Goal: Task Accomplishment & Management: Use online tool/utility

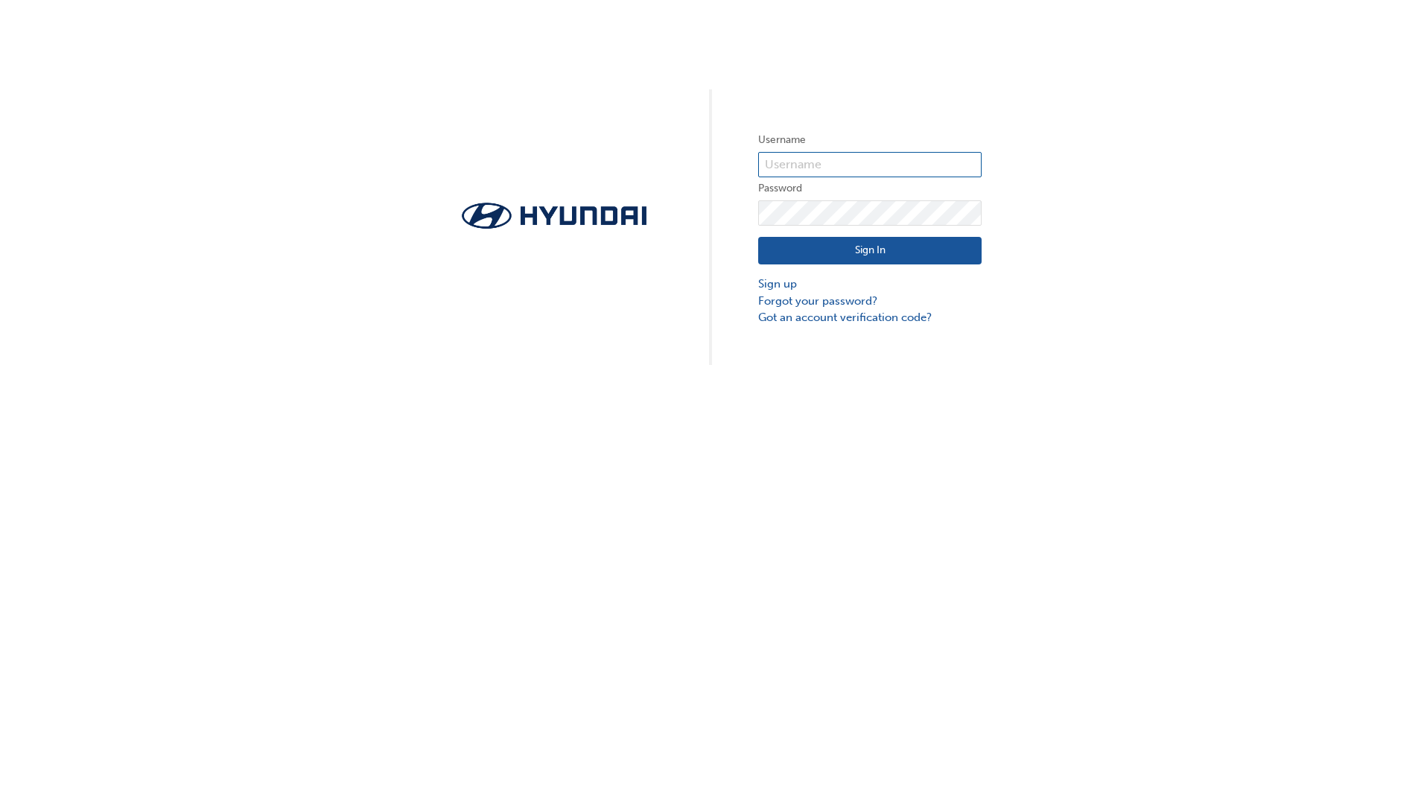
click at [819, 165] on input "text" at bounding box center [869, 164] width 223 height 25
type input "adenad@scenicmotors.com.au"
click at [929, 167] on input "adenad@scenicmotors.com.au" at bounding box center [869, 164] width 223 height 25
click at [938, 162] on input "adenad@scenicmotors.com.au" at bounding box center [869, 164] width 223 height 25
click at [803, 304] on link "Forgot your password?" at bounding box center [869, 301] width 223 height 17
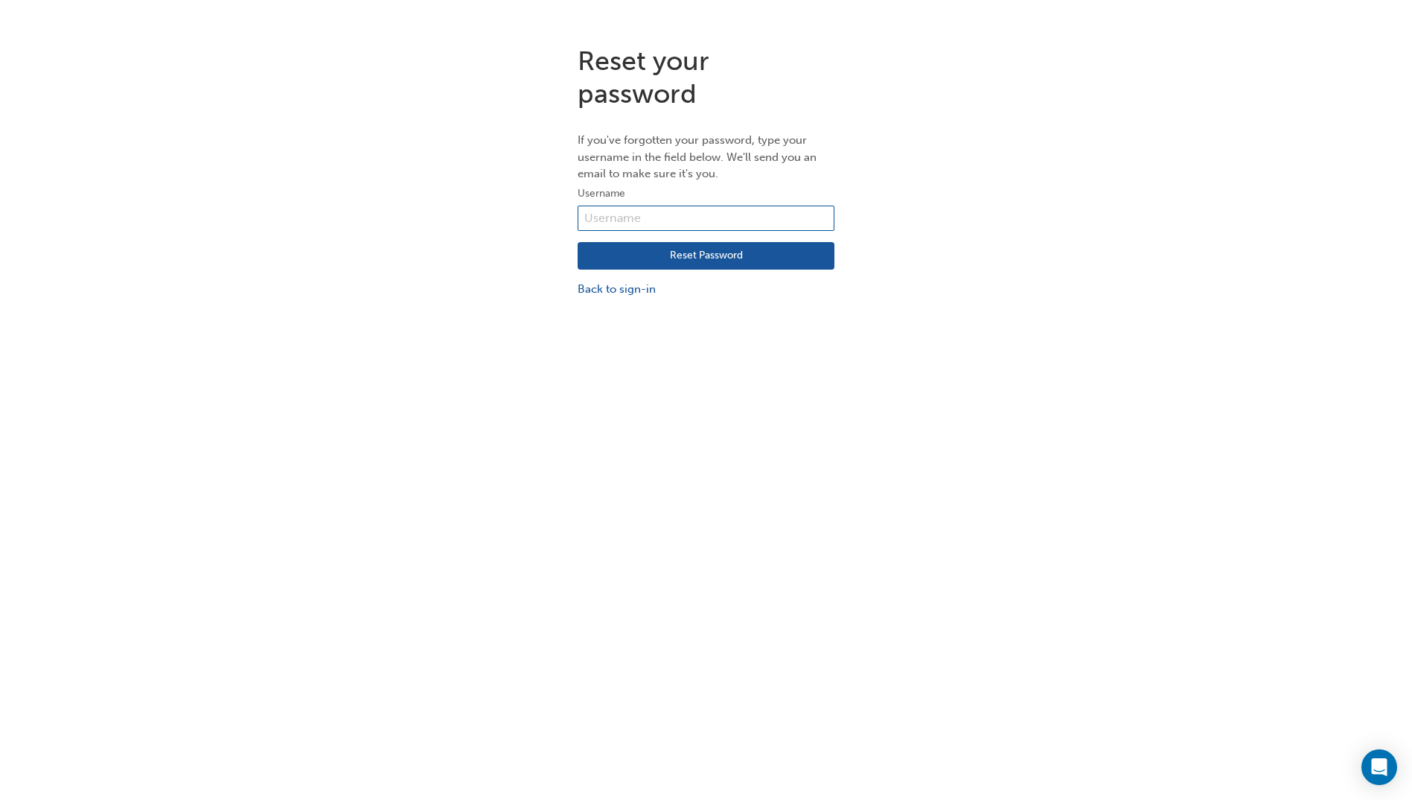
click at [628, 217] on input "text" at bounding box center [706, 217] width 257 height 25
type input "adenad@scenicmotors.com.au"
click at [640, 258] on button "Reset Password" at bounding box center [706, 256] width 257 height 28
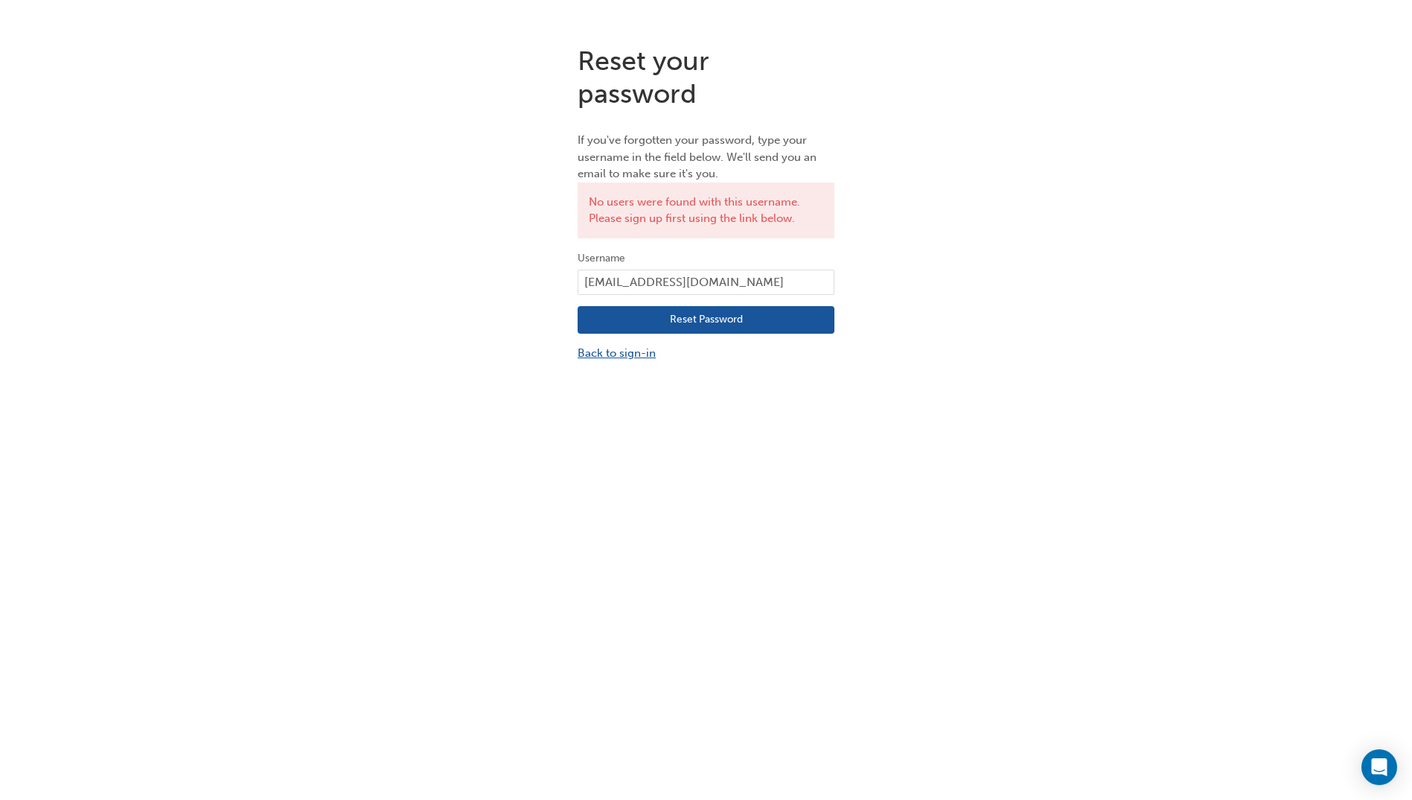
click at [628, 356] on link "Back to sign-in" at bounding box center [706, 353] width 257 height 17
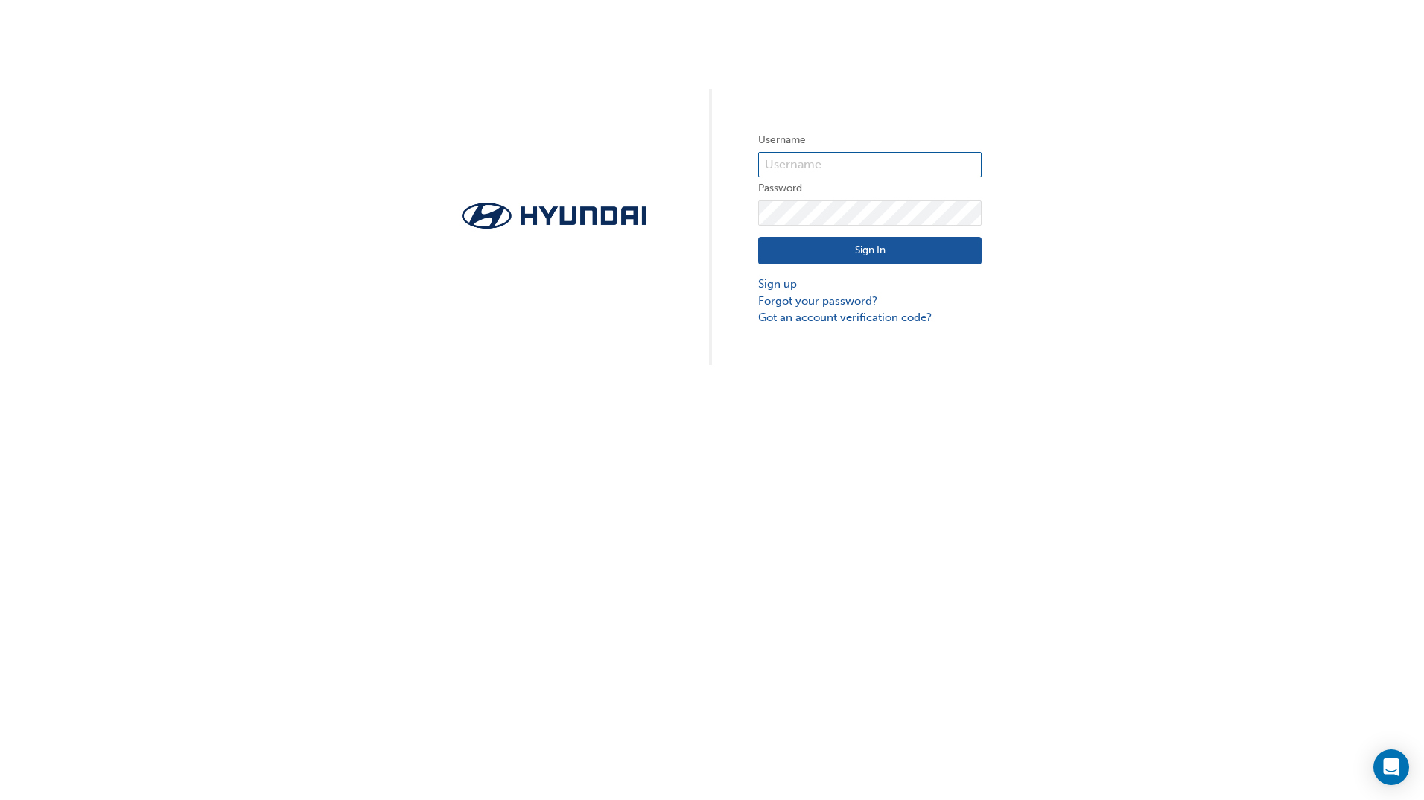
click at [811, 168] on input "text" at bounding box center [869, 164] width 223 height 25
type input "[EMAIL_ADDRESS][DOMAIN_NAME]"
click at [930, 249] on button "Sign In" at bounding box center [869, 251] width 223 height 28
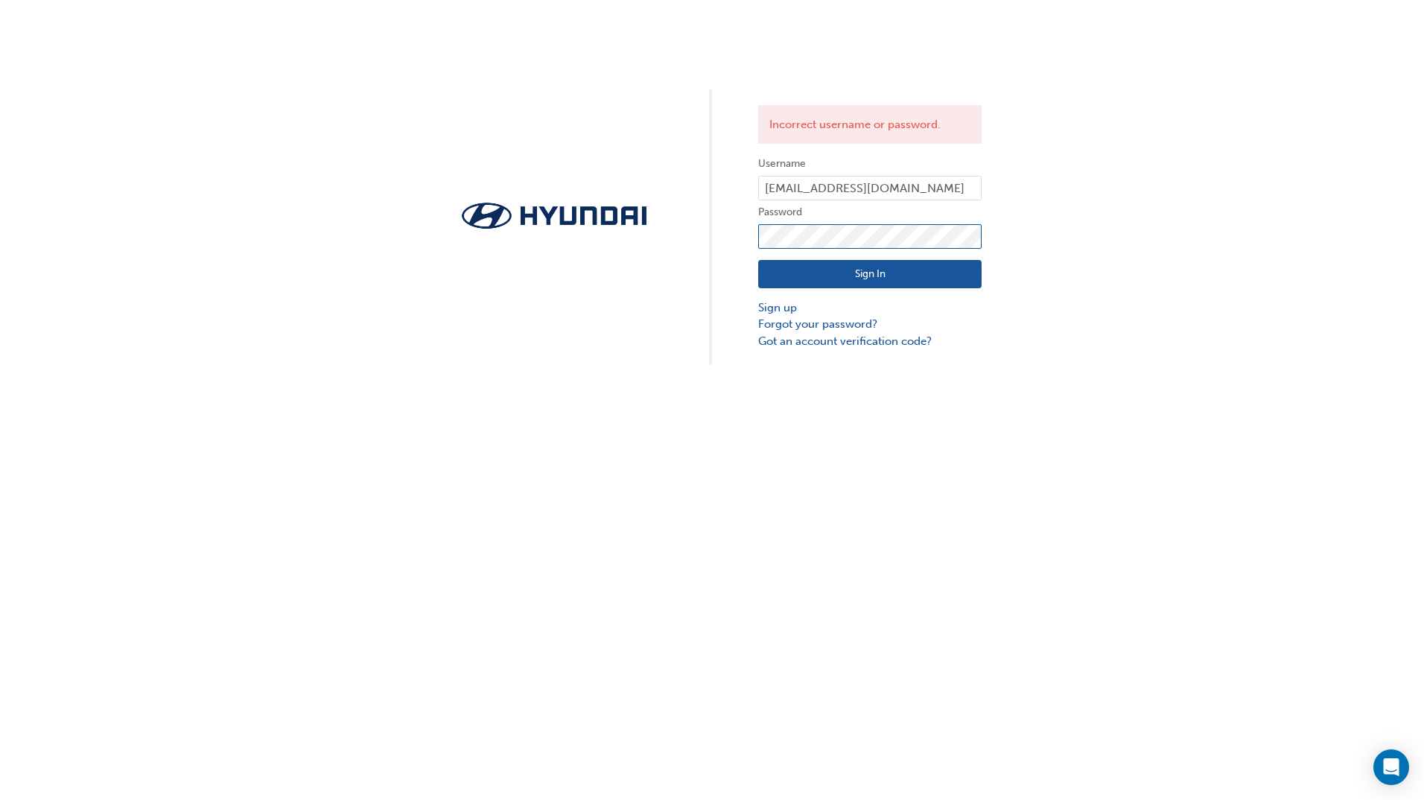
click at [587, 238] on div "Incorrect username or password. Username adenad@scenicmotors.com.au Password Si…" at bounding box center [712, 182] width 1424 height 365
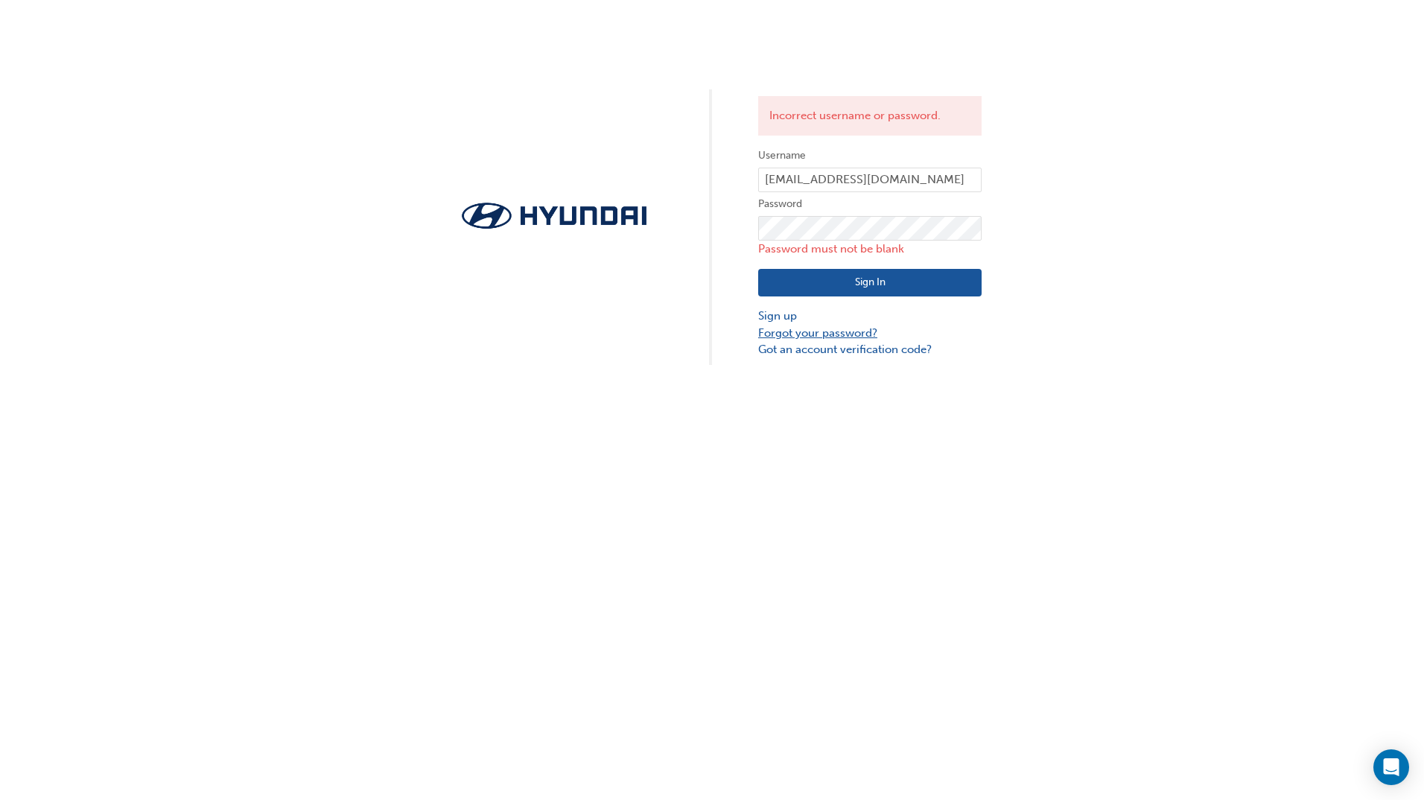
click at [829, 331] on link "Forgot your password?" at bounding box center [869, 333] width 223 height 17
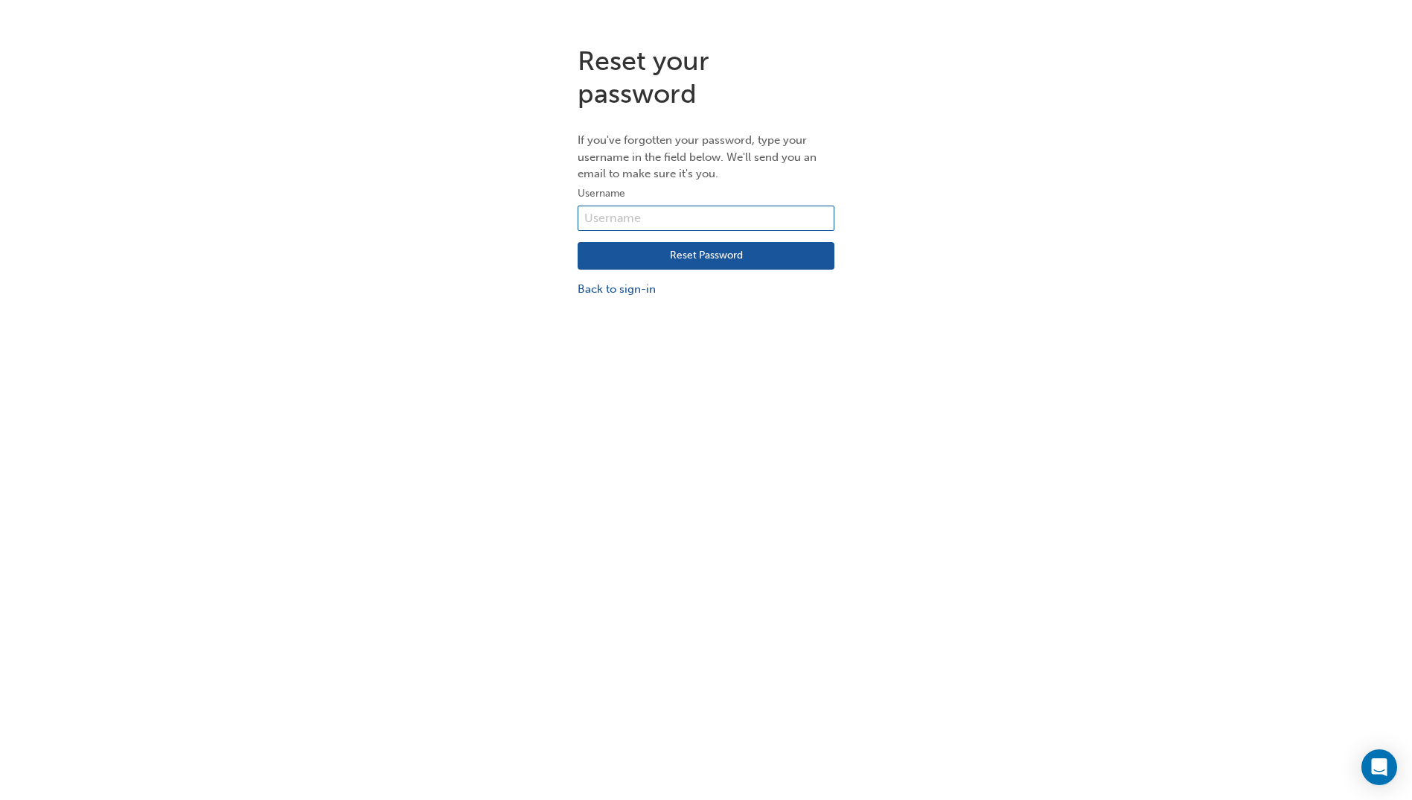
click at [613, 218] on input "text" at bounding box center [706, 217] width 257 height 25
type input "adenad@scenicmotors.com.au"
click at [642, 261] on button "Reset Password" at bounding box center [706, 256] width 257 height 28
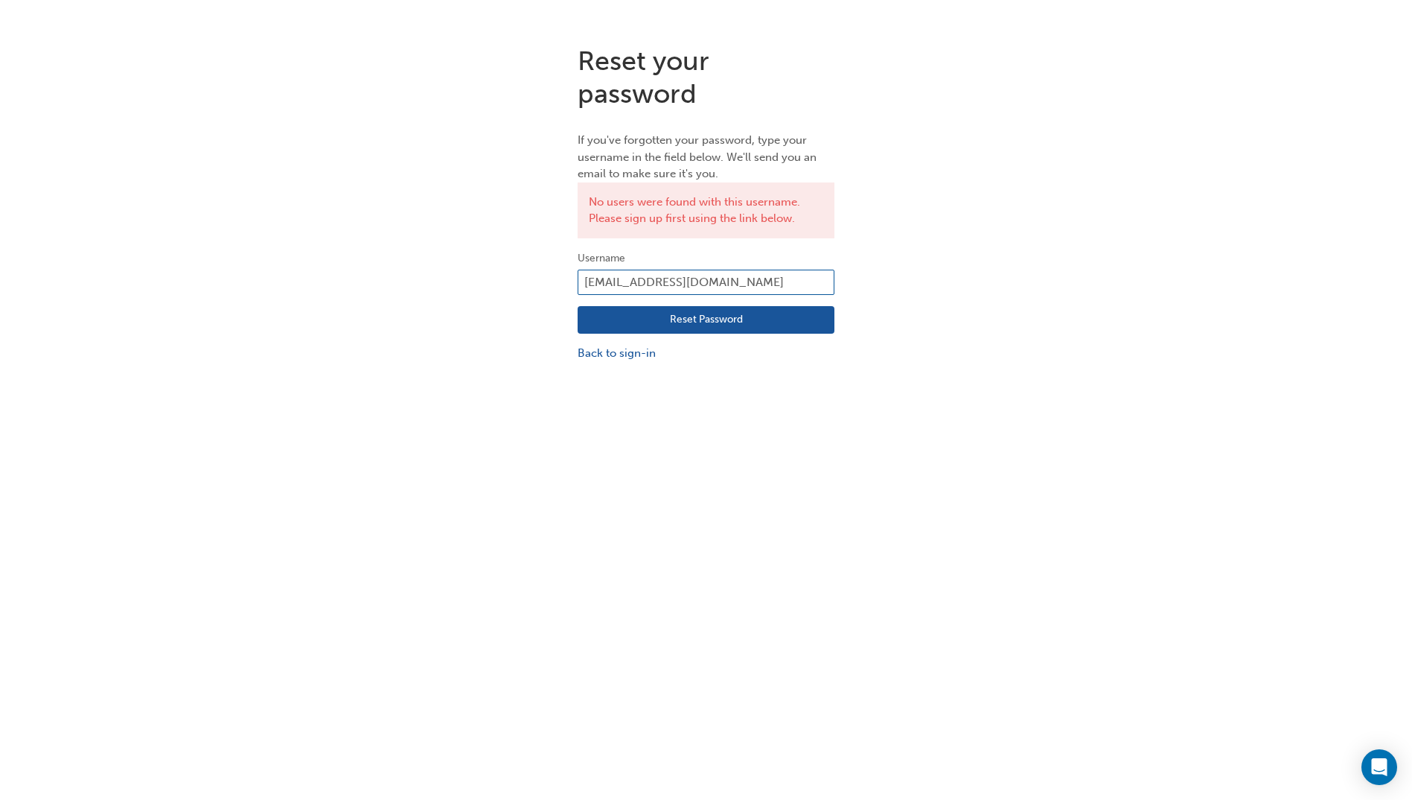
click at [684, 281] on input "adenad@scenicmotors.com.au" at bounding box center [706, 282] width 257 height 25
drag, startPoint x: 341, startPoint y: 264, endPoint x: 162, endPoint y: 214, distance: 186.4
click at [0, 221] on html "Your version of Internet Explorer is outdated and not supported. Please upgrade…" at bounding box center [706, 400] width 1412 height 800
click at [640, 354] on link "Back to sign-in" at bounding box center [706, 353] width 257 height 17
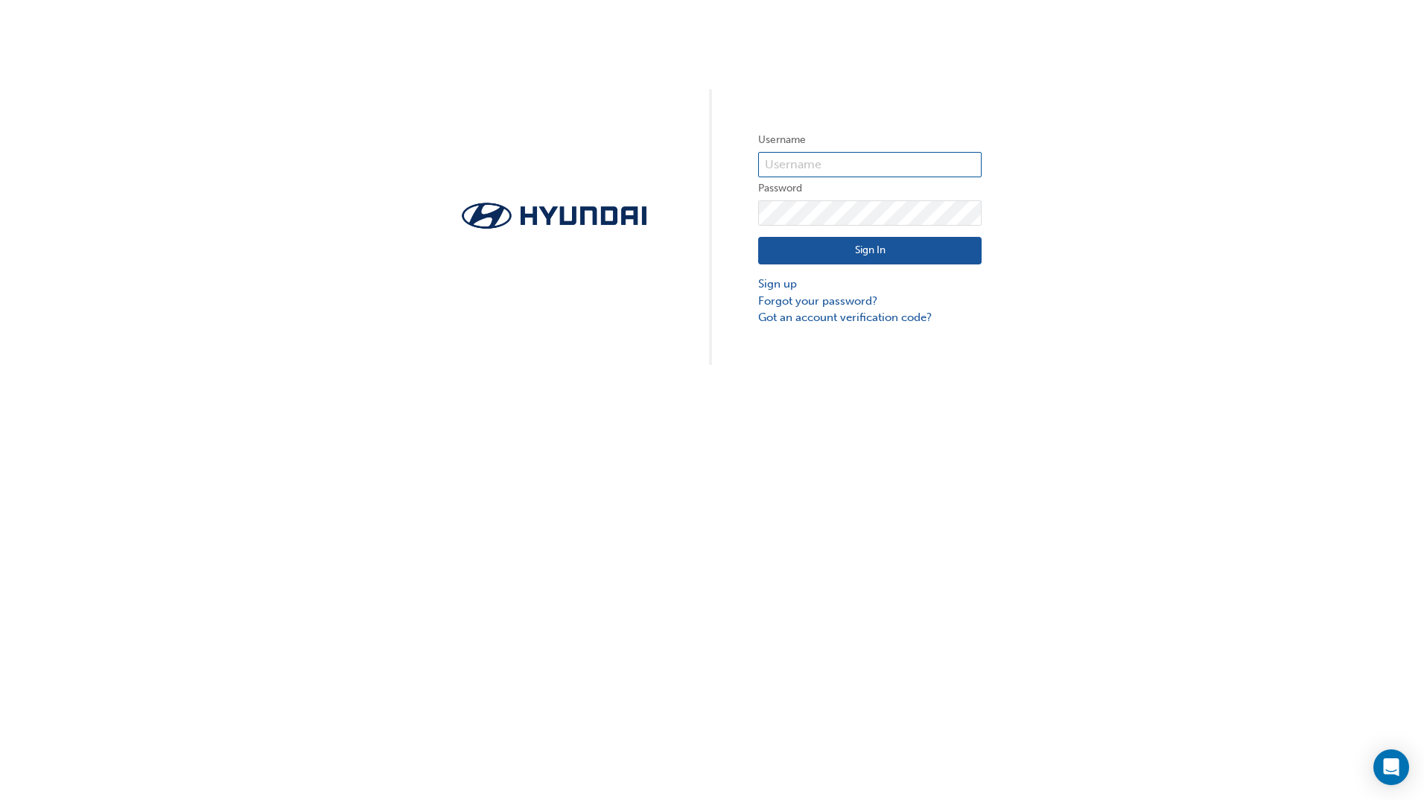
click at [843, 162] on input "text" at bounding box center [869, 164] width 223 height 25
type input "31359"
click at [777, 302] on link "Forgot your password?" at bounding box center [869, 301] width 223 height 17
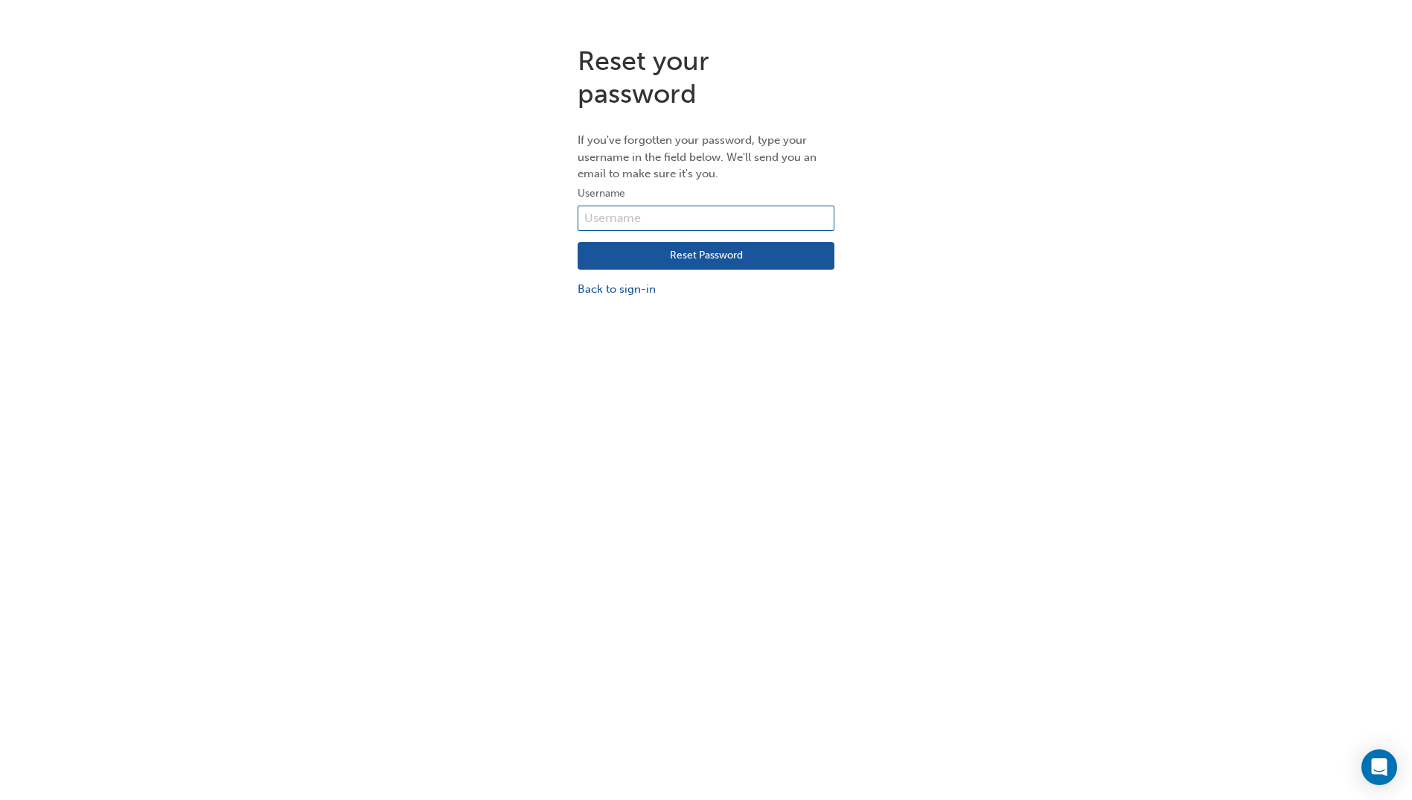
click at [663, 215] on input "text" at bounding box center [706, 217] width 257 height 25
type input "31359"
click at [634, 265] on button "Reset Password" at bounding box center [706, 256] width 257 height 28
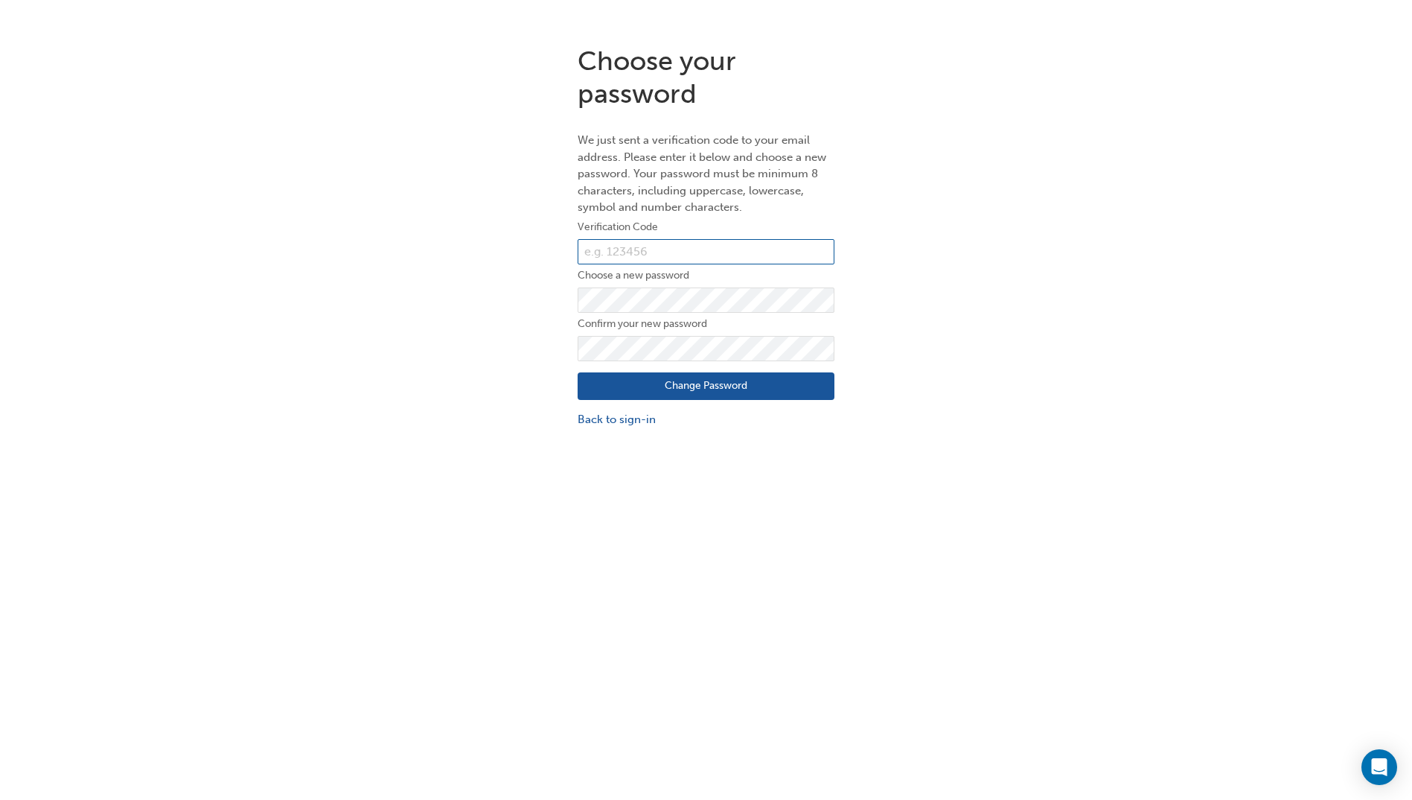
click at [618, 258] on input "text" at bounding box center [706, 251] width 257 height 25
click at [632, 253] on input "text" at bounding box center [706, 251] width 257 height 25
paste input "020316"
type input "020316"
click at [691, 387] on button "Change Password" at bounding box center [706, 386] width 257 height 28
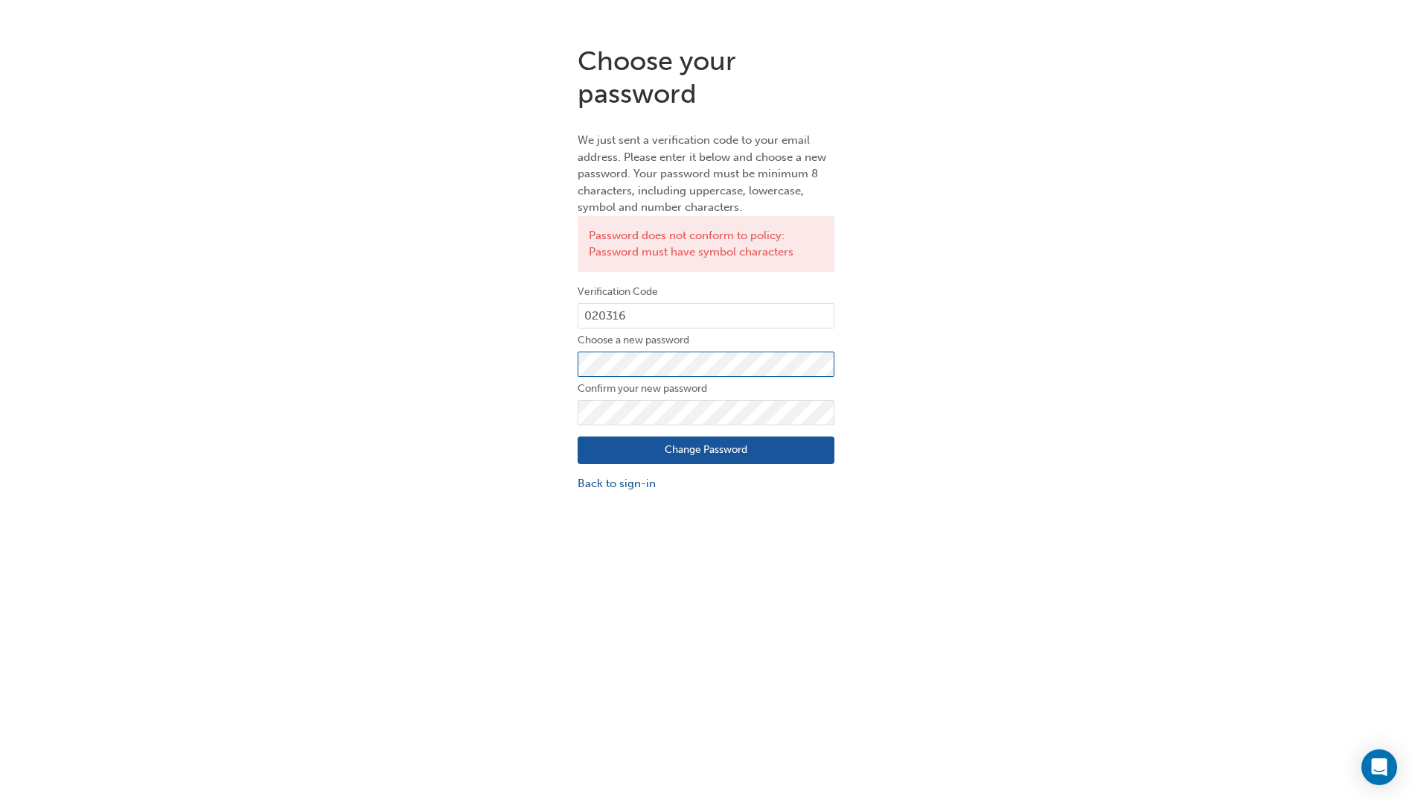
click at [407, 360] on div "Choose your password We just sent a verification code to your email address. Pl…" at bounding box center [706, 269] width 1412 height 470
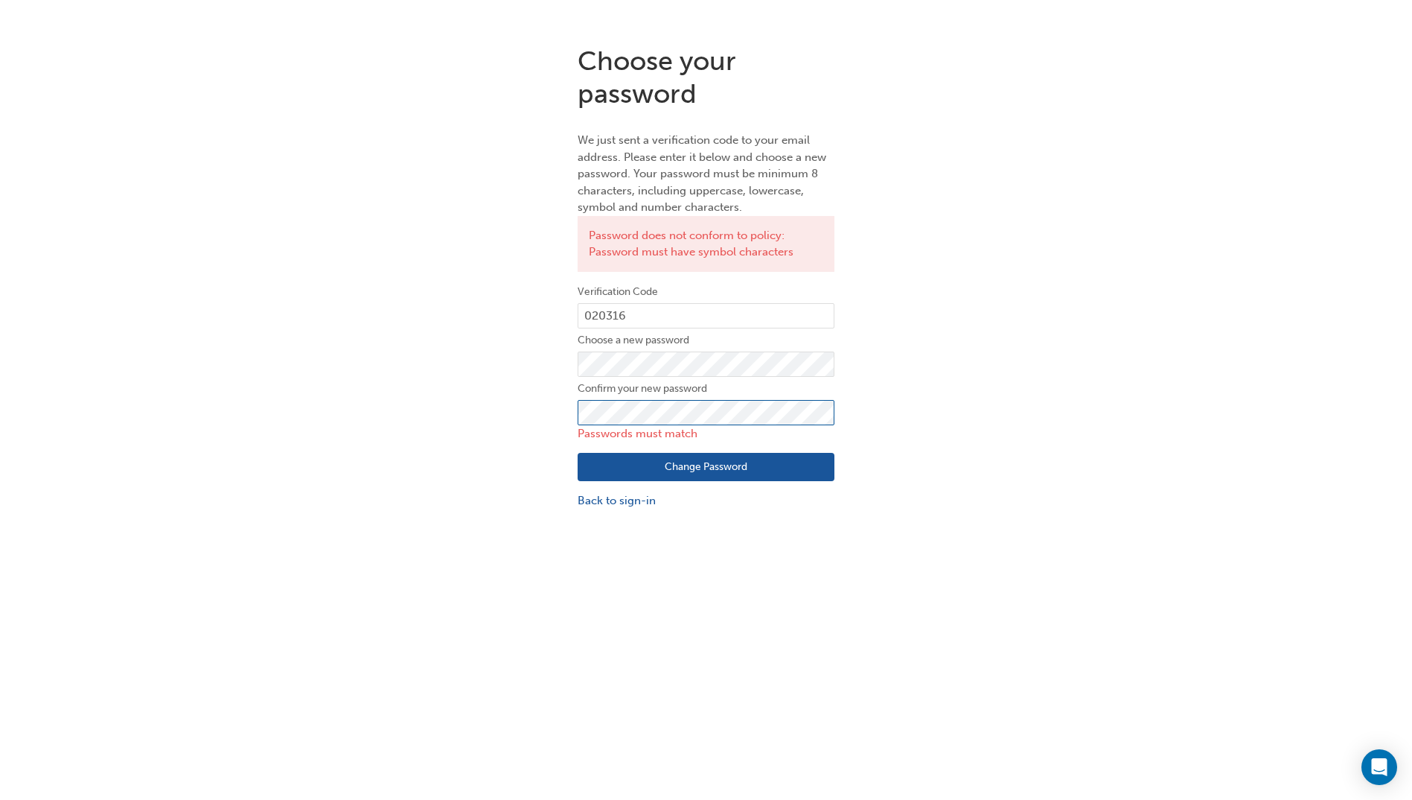
click at [418, 412] on div "Choose your password We just sent a verification code to your email address. Pl…" at bounding box center [706, 277] width 1412 height 486
click at [657, 464] on button "Change Password" at bounding box center [706, 467] width 257 height 28
click at [525, 403] on div "Choose your password We just sent a verification code to your email address. Pl…" at bounding box center [706, 277] width 1412 height 486
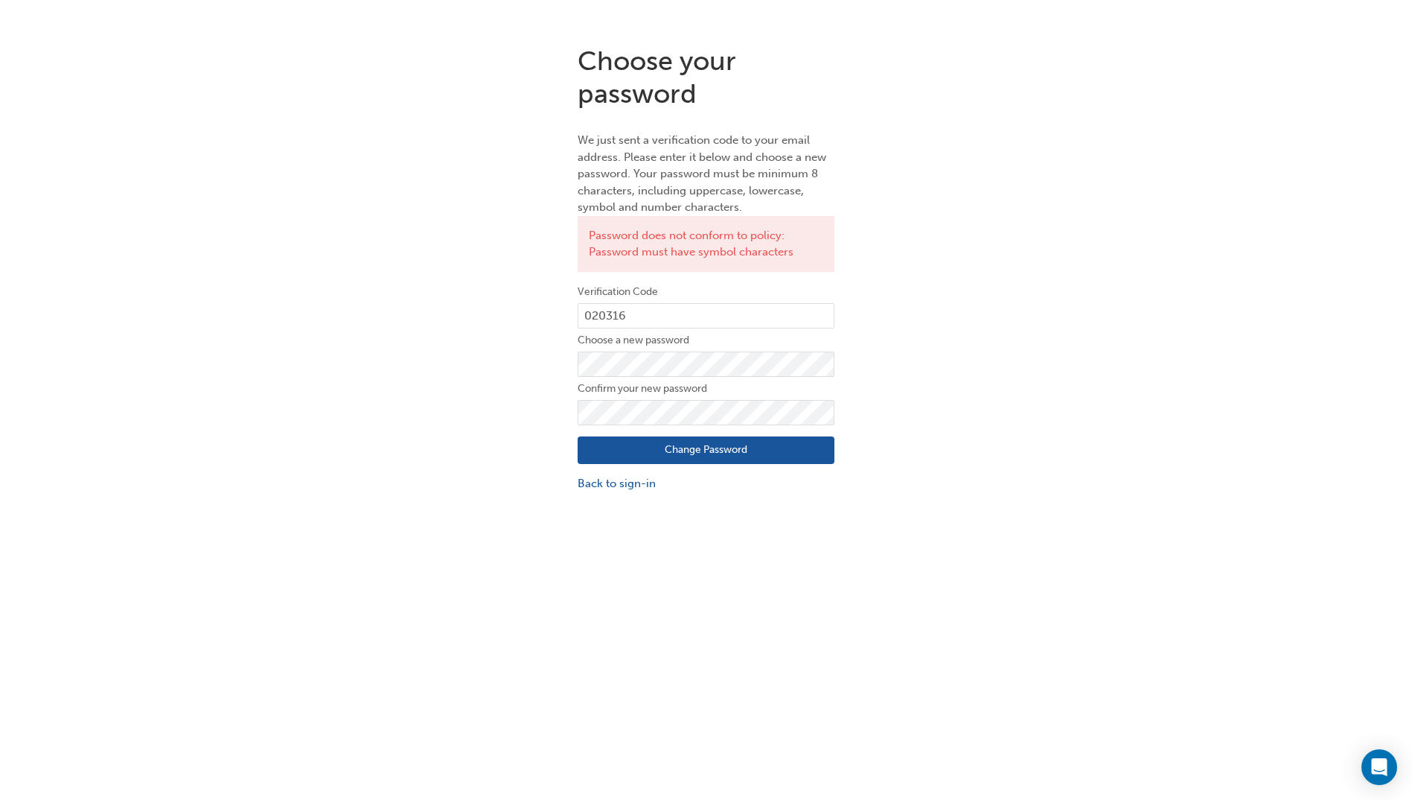
click at [721, 447] on button "Change Password" at bounding box center [706, 450] width 257 height 28
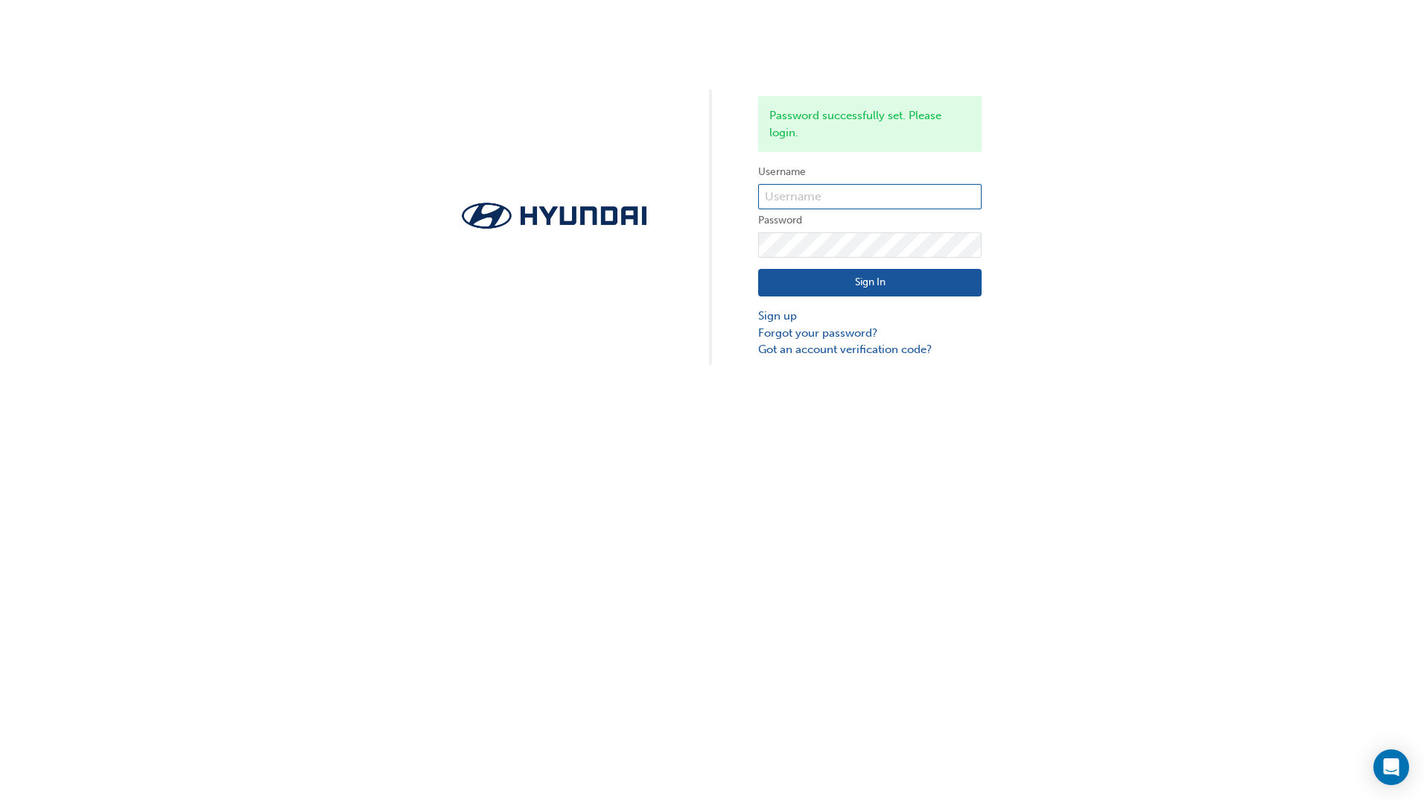
type input "31359"
click at [849, 278] on button "Sign In" at bounding box center [869, 283] width 223 height 28
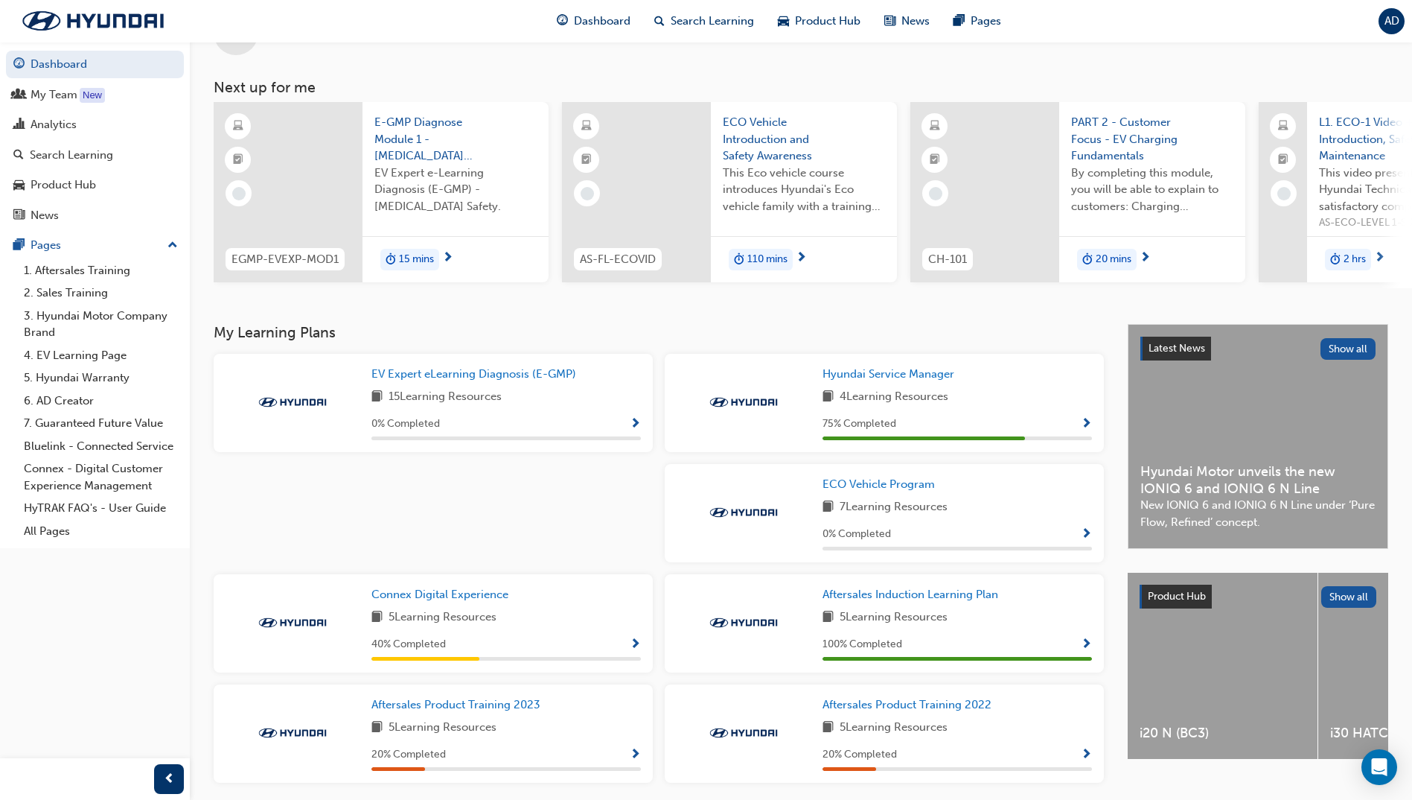
scroll to position [117, 0]
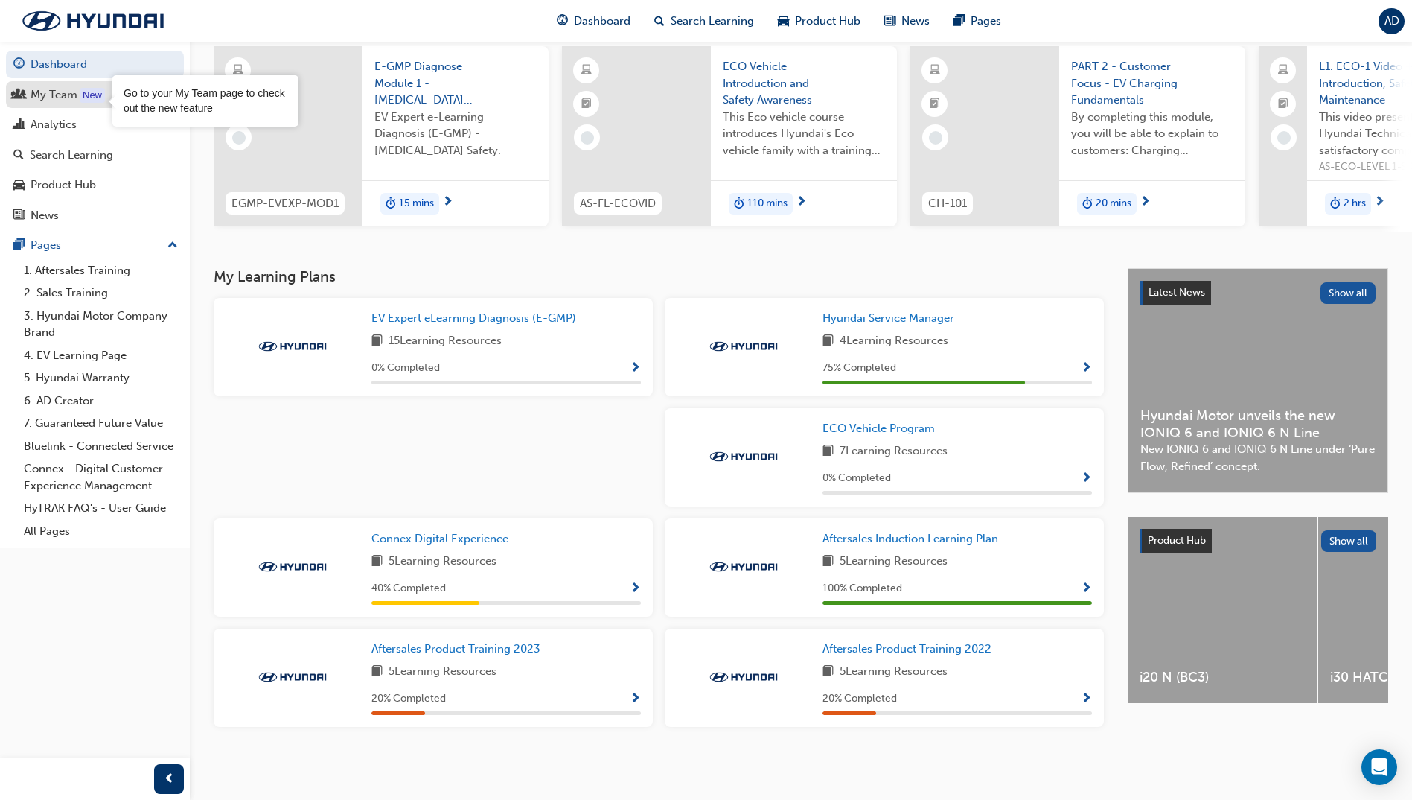
click at [92, 95] on div "New" at bounding box center [92, 95] width 25 height 15
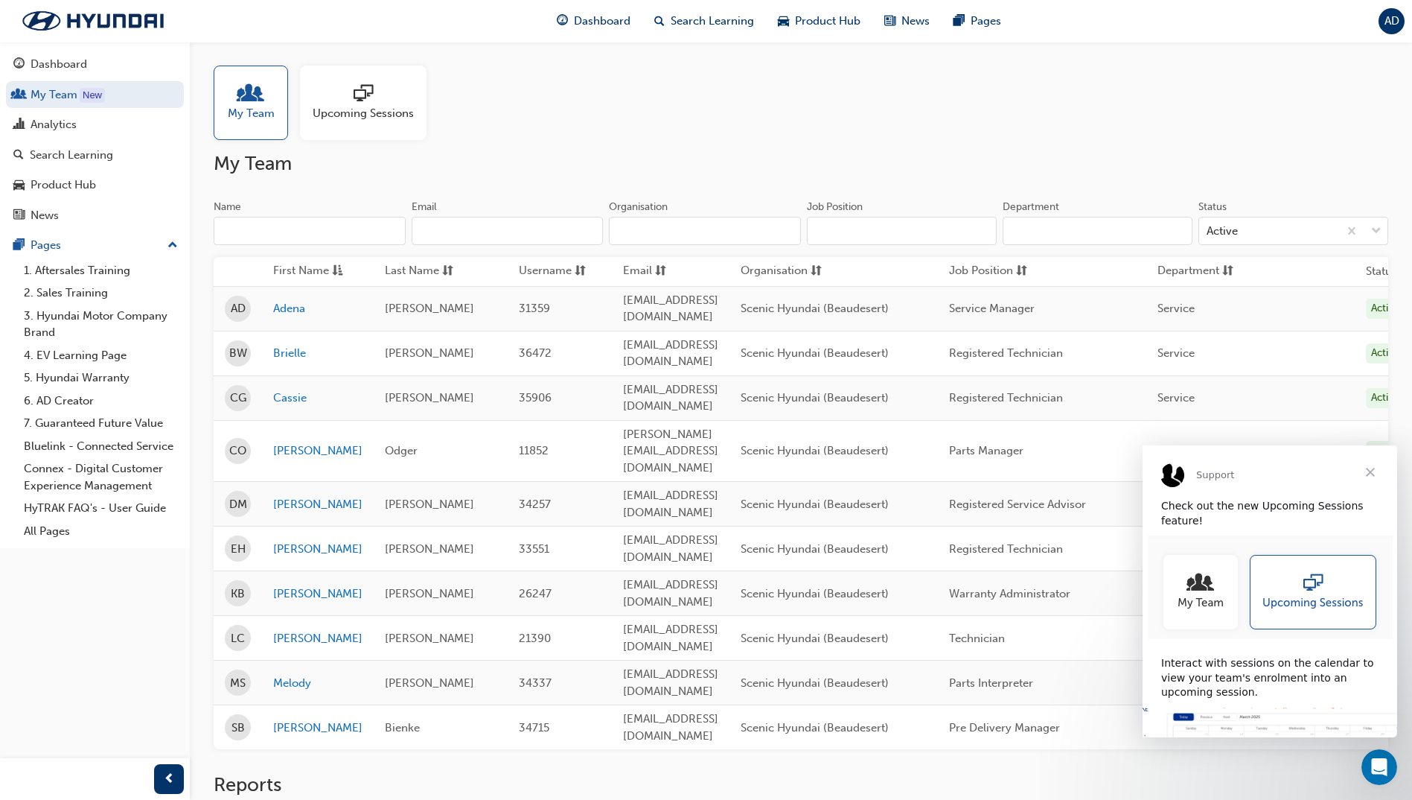
click at [1371, 473] on span "Close" at bounding box center [1371, 472] width 54 height 54
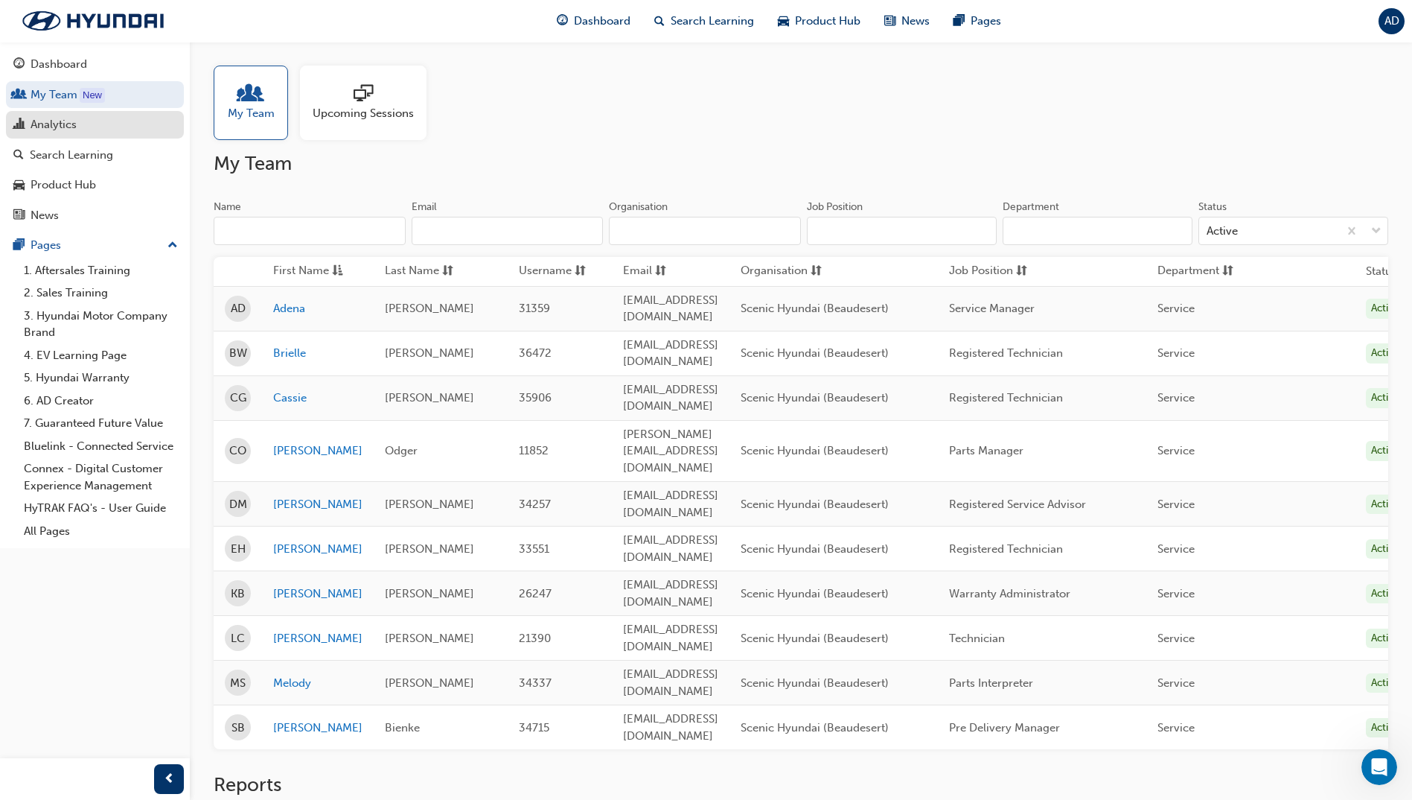
click at [59, 123] on div "Analytics" at bounding box center [54, 124] width 46 height 17
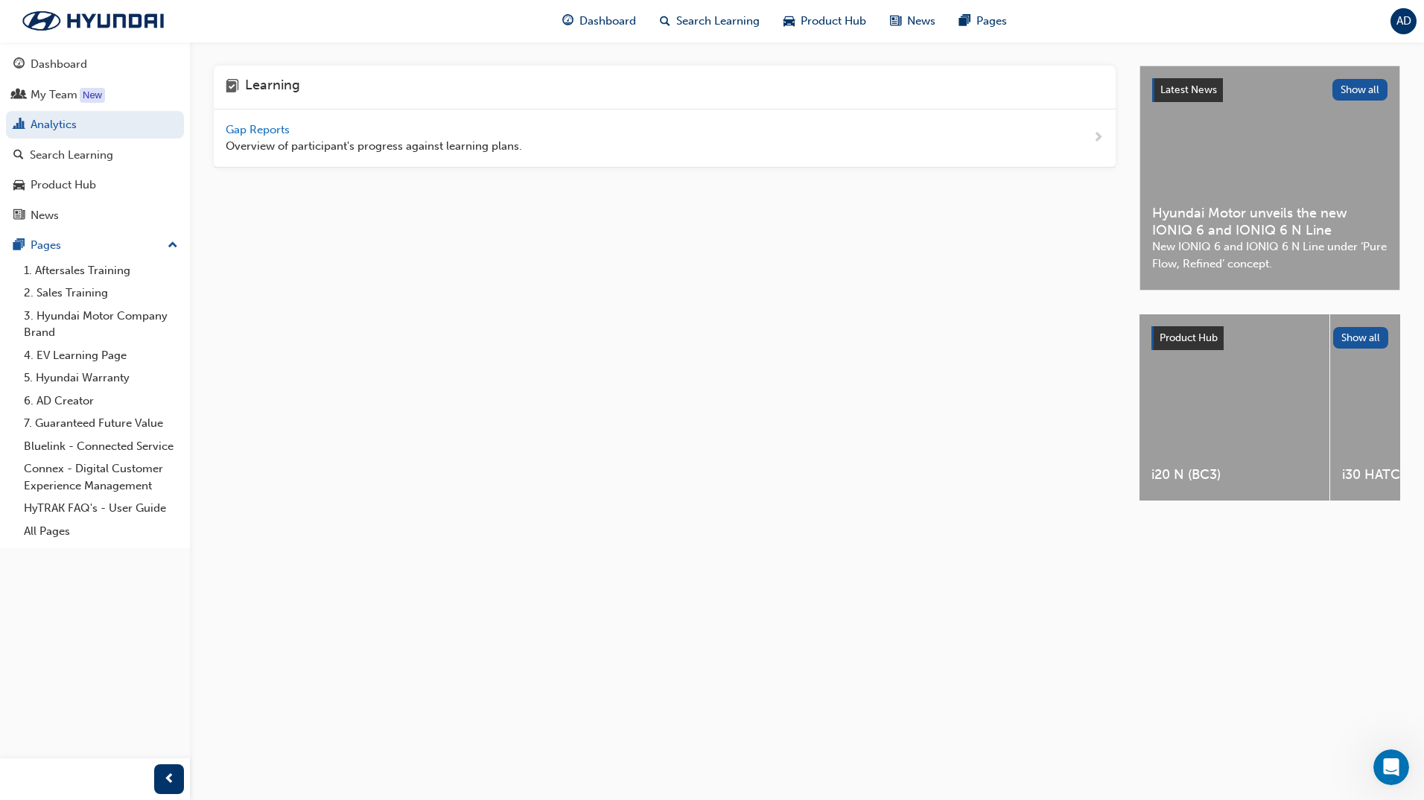
click at [252, 128] on span "Gap Reports" at bounding box center [259, 129] width 67 height 13
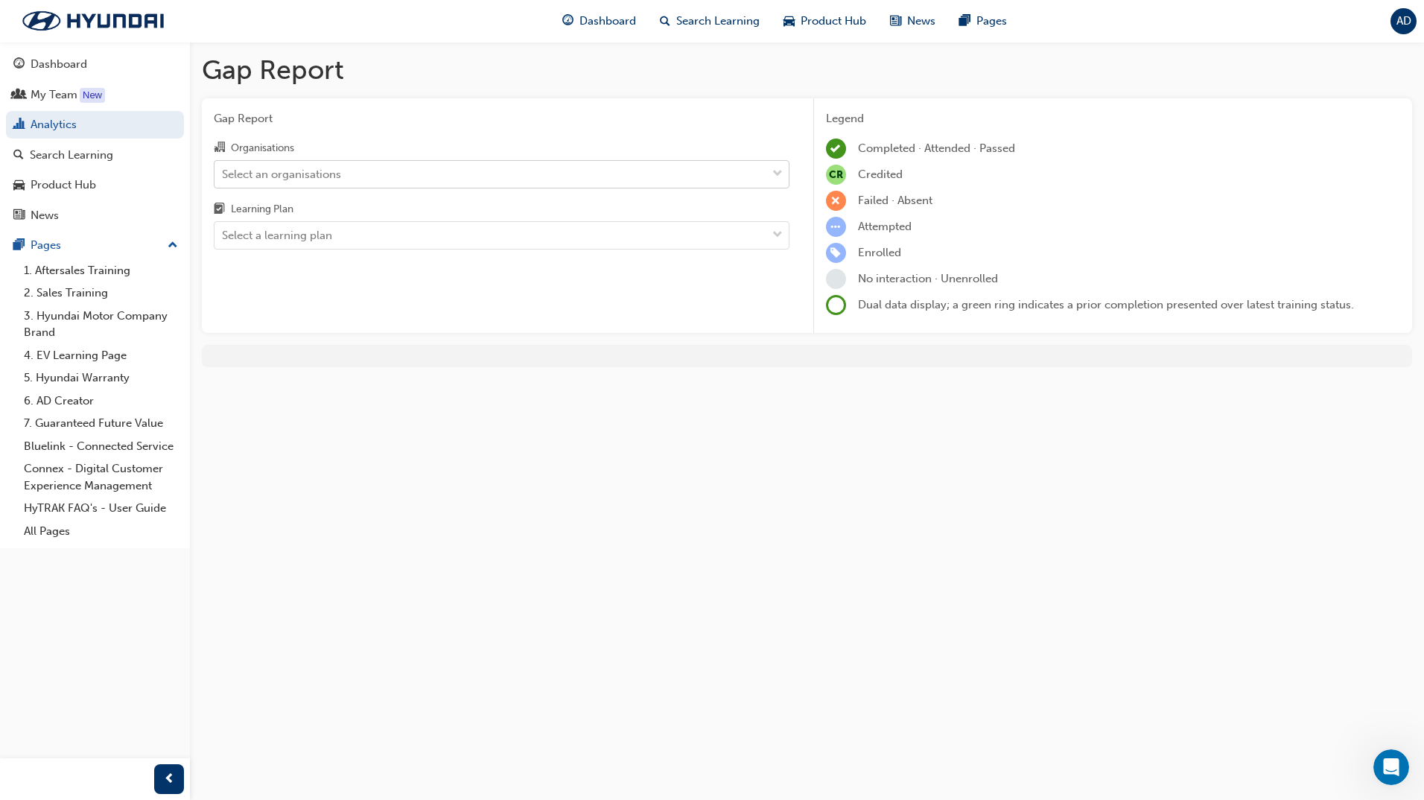
click at [397, 168] on div "Select an organisations" at bounding box center [490, 174] width 552 height 26
click at [223, 168] on input "Organisations Select an organisations" at bounding box center [222, 173] width 1 height 13
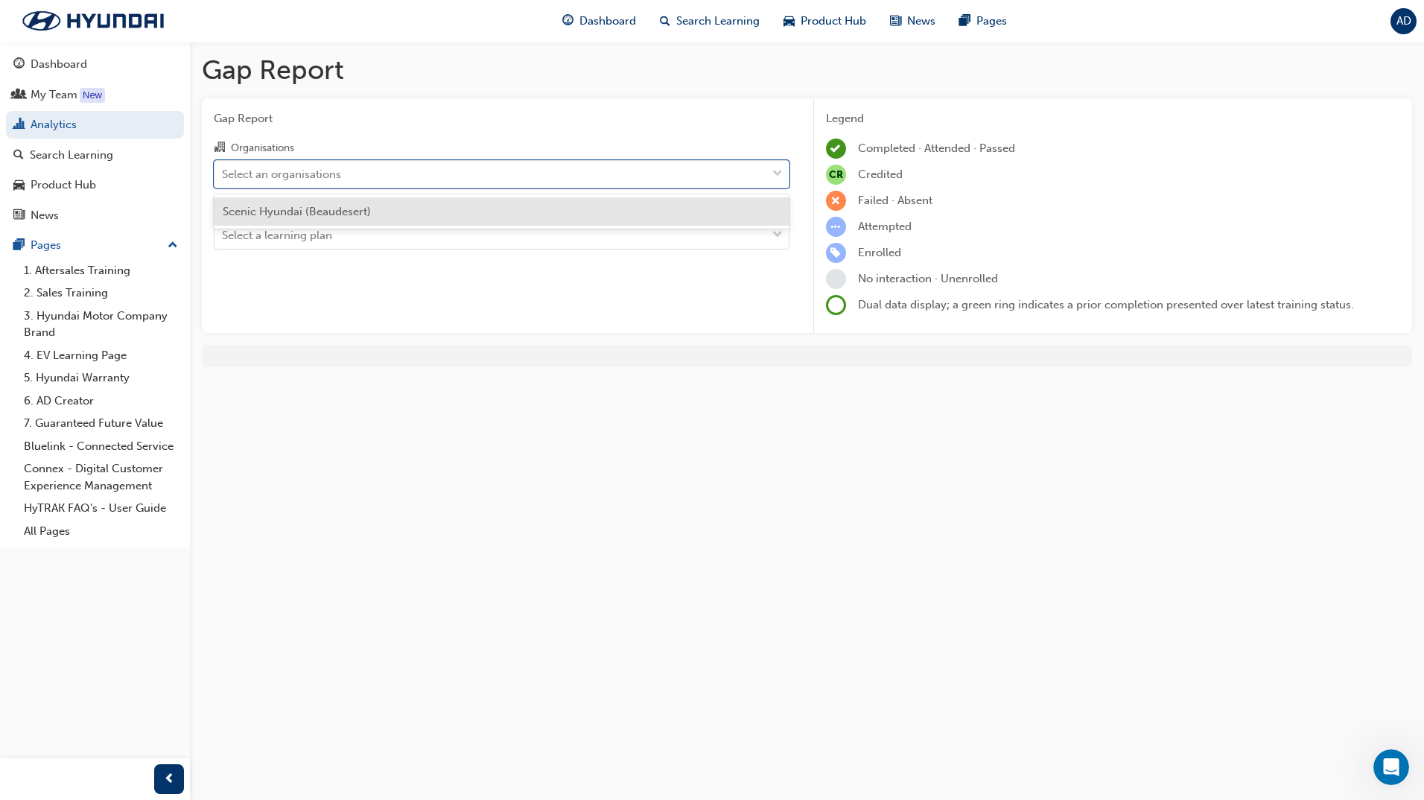
click at [383, 212] on div "Scenic Hyundai (Beaudesert)" at bounding box center [502, 211] width 576 height 29
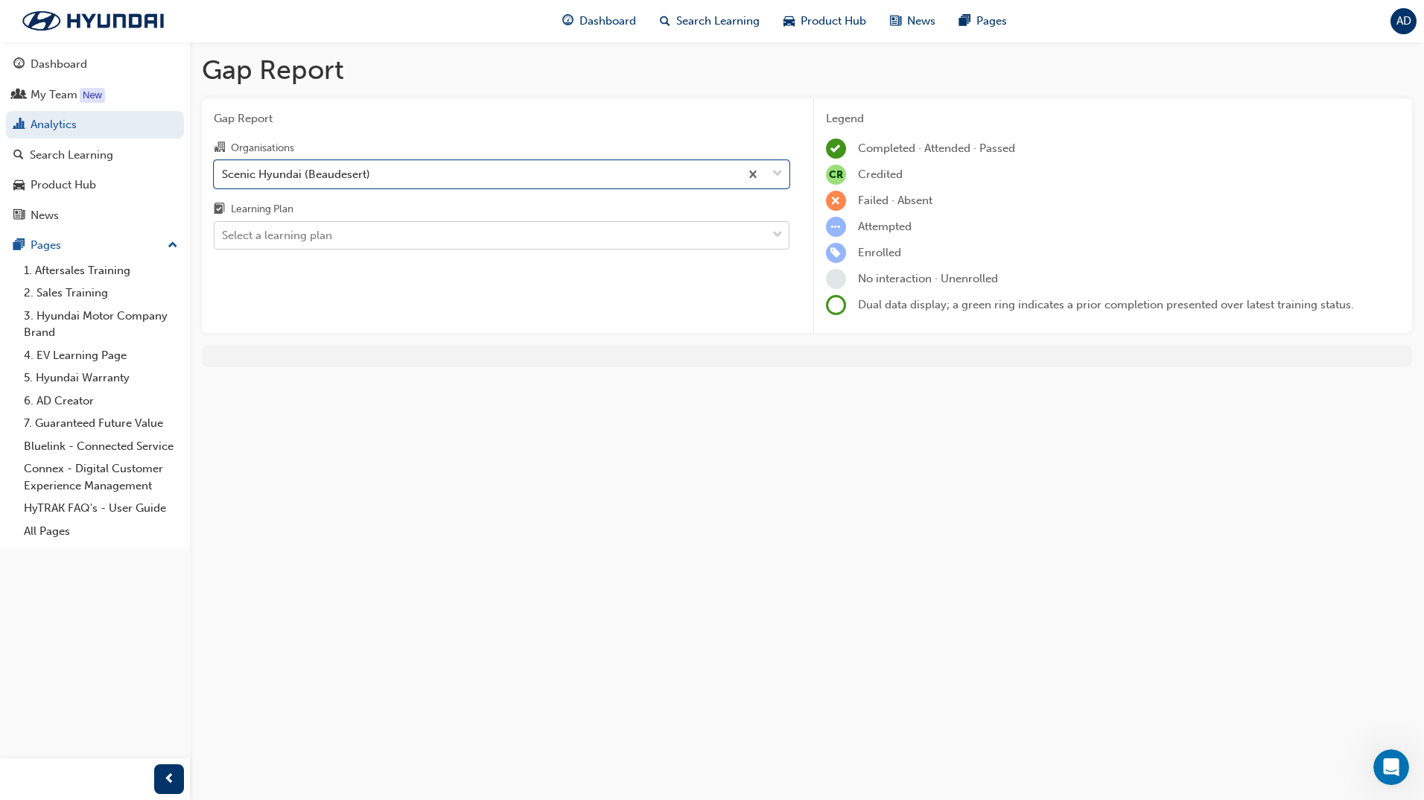
drag, startPoint x: 384, startPoint y: 226, endPoint x: 390, endPoint y: 251, distance: 25.3
click at [384, 228] on div "Select a learning plan" at bounding box center [490, 236] width 552 height 26
click at [223, 229] on input "Learning Plan Select a learning plan" at bounding box center [222, 235] width 1 height 13
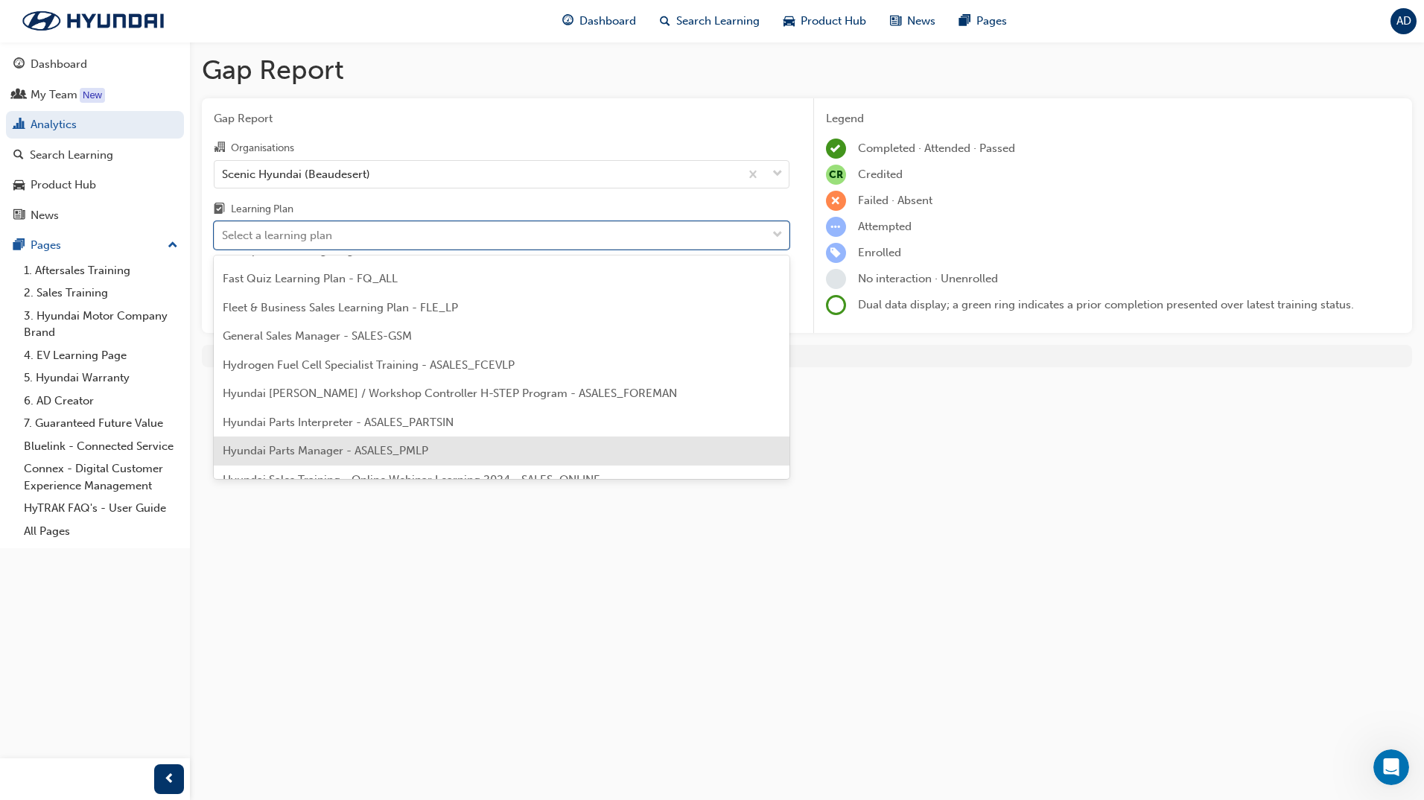
scroll to position [298, 0]
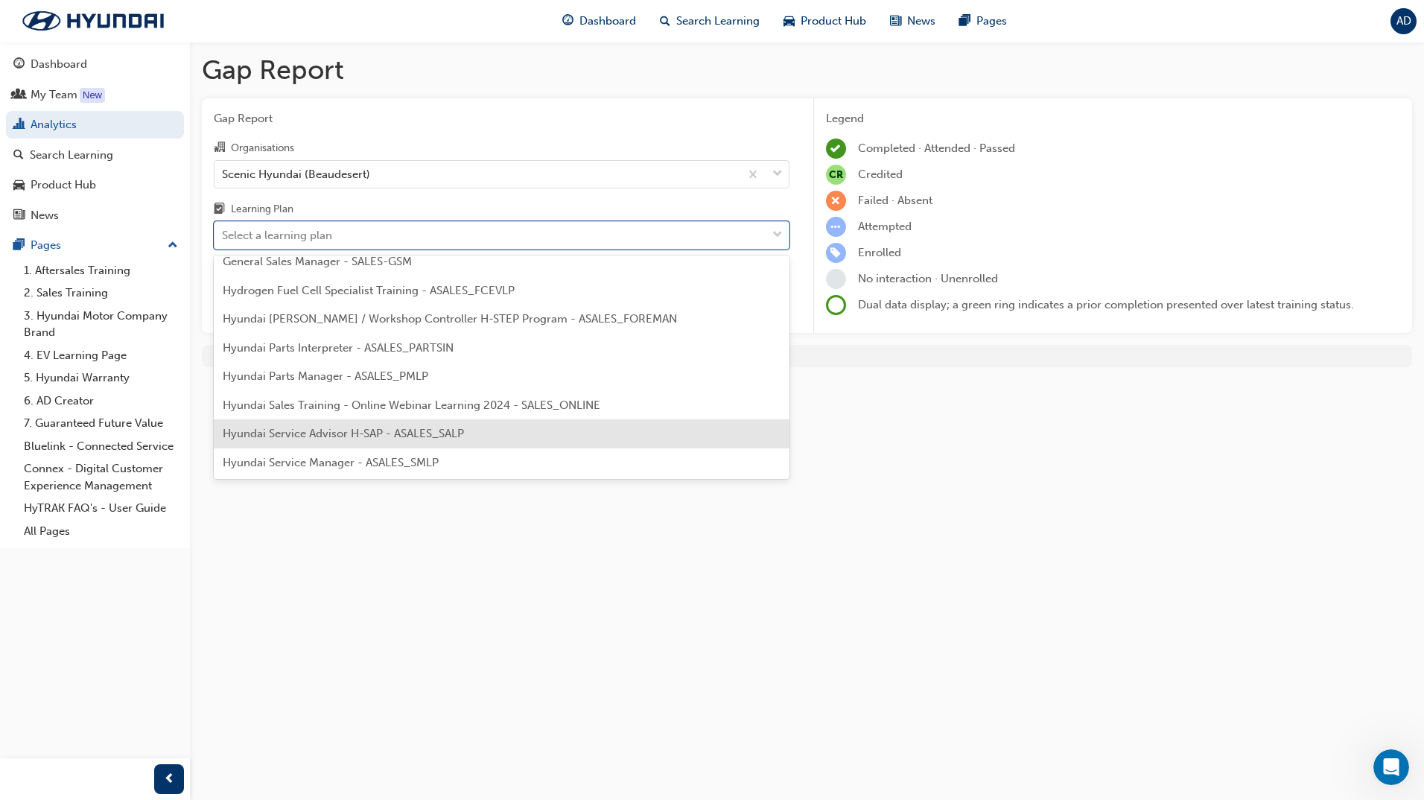
click at [371, 438] on span "Hyundai Service Advisor H-SAP - ASALES_SALP" at bounding box center [343, 433] width 241 height 13
